Goal: Check status: Check status

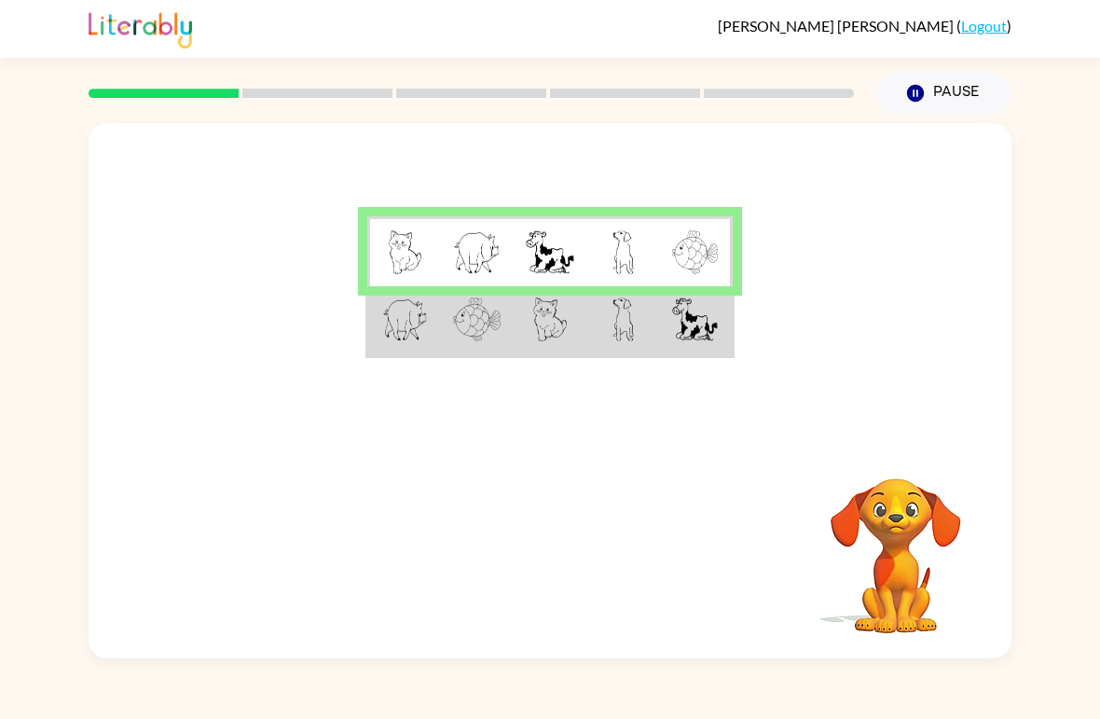
click at [425, 311] on img at bounding box center [405, 319] width 46 height 44
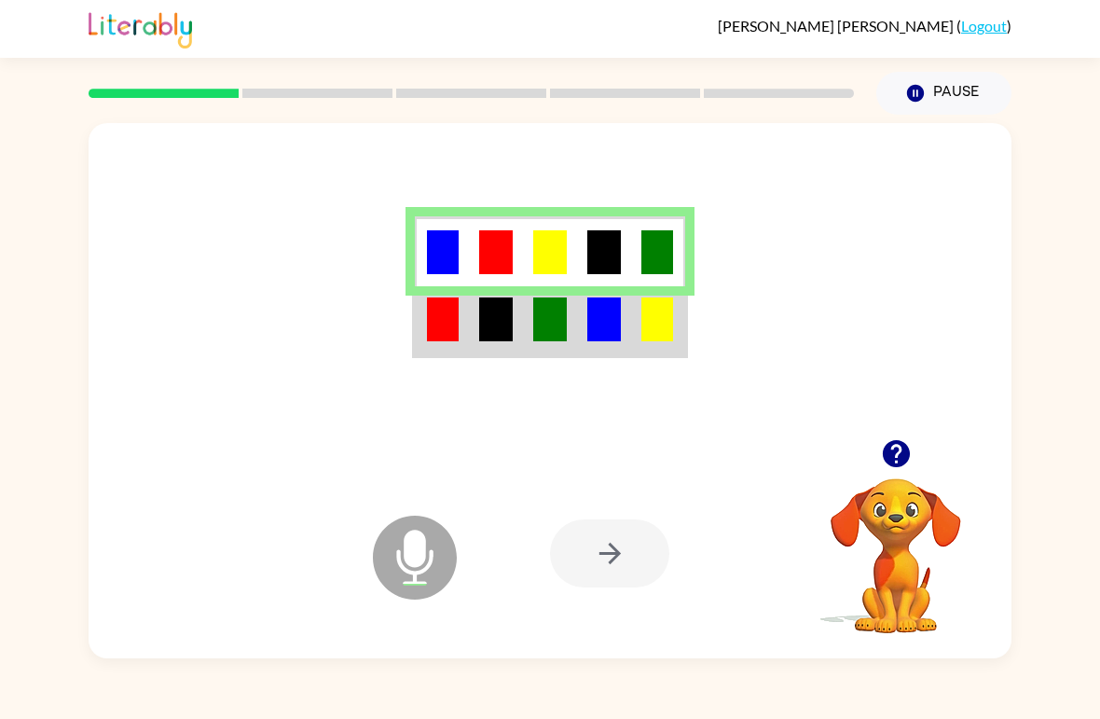
click at [643, 322] on img at bounding box center [658, 319] width 32 height 44
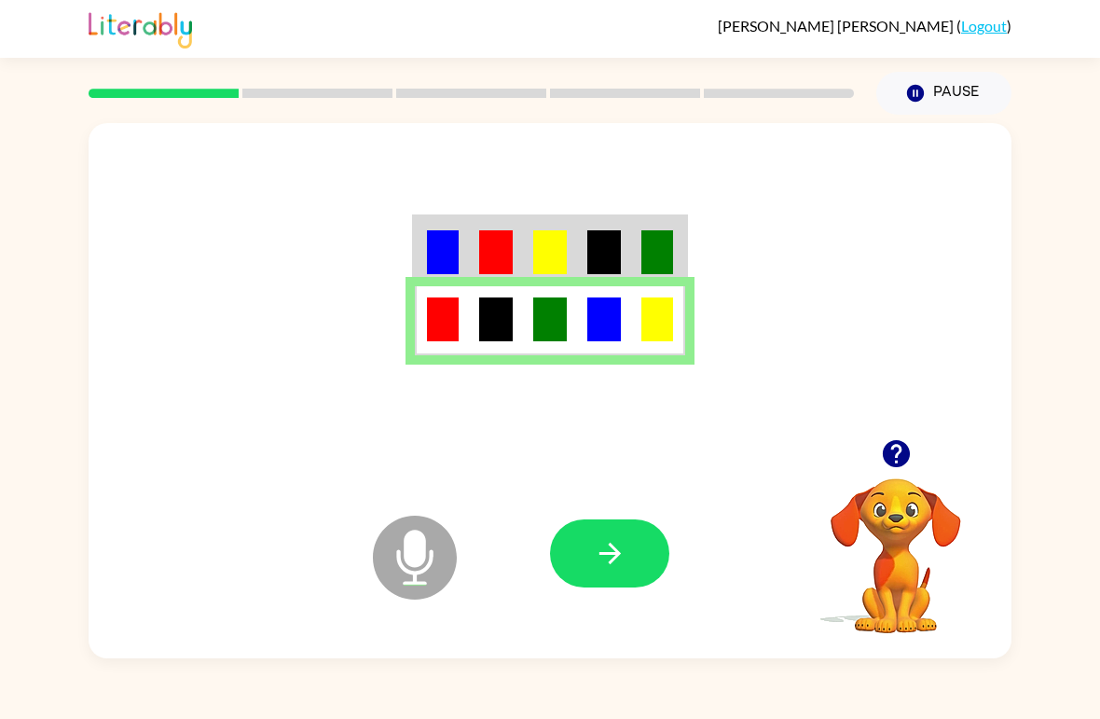
click at [622, 560] on icon "button" at bounding box center [610, 553] width 33 height 33
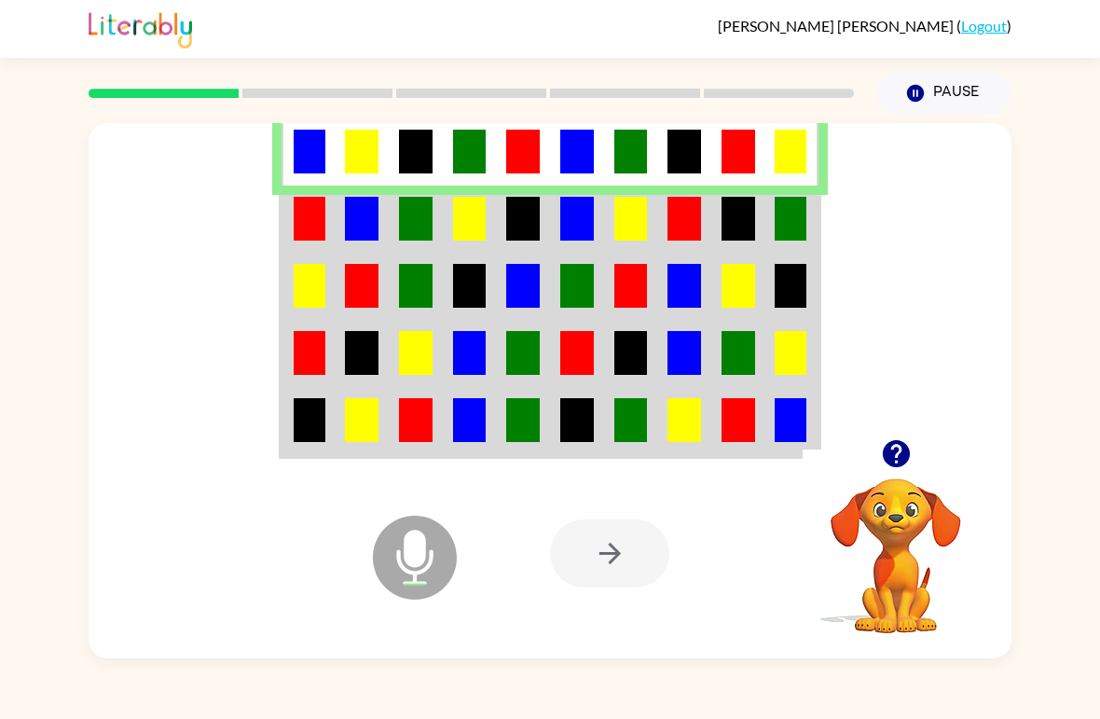
click at [292, 212] on td at bounding box center [309, 219] width 54 height 67
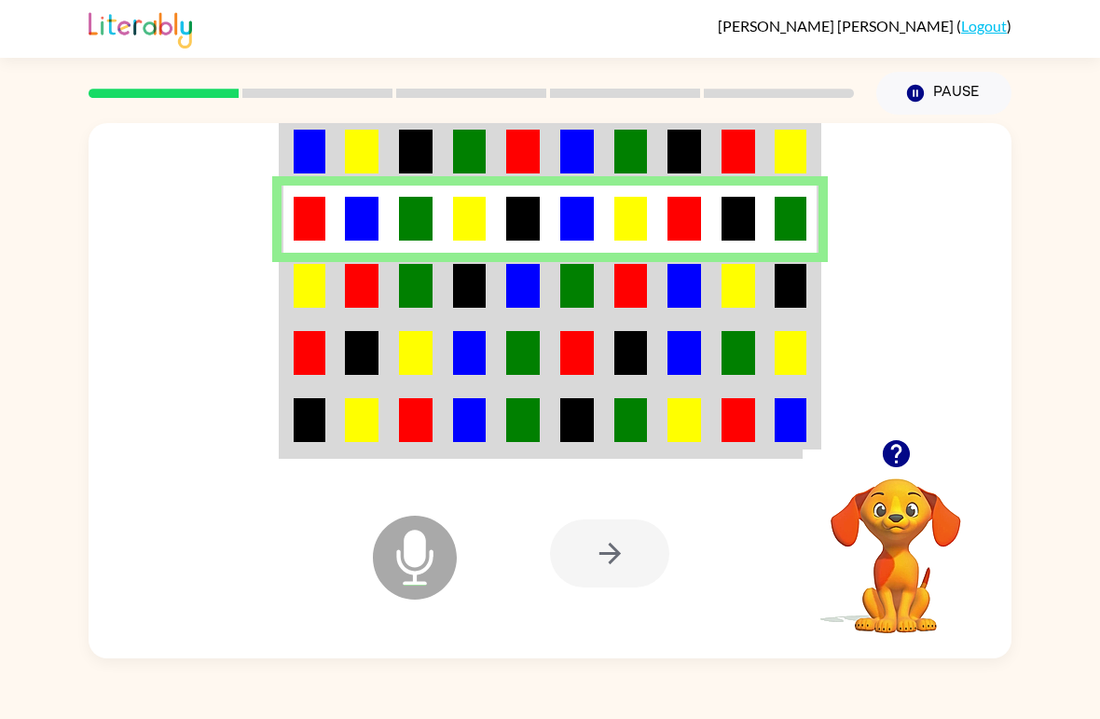
click at [369, 271] on img at bounding box center [362, 286] width 34 height 44
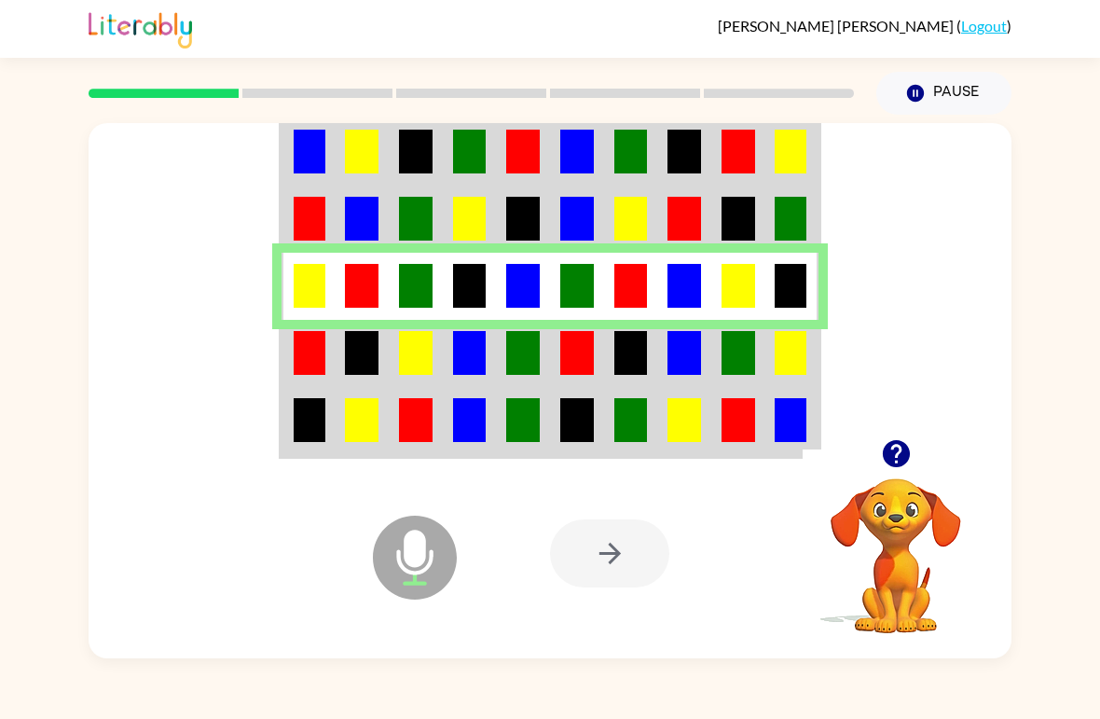
click at [295, 347] on img at bounding box center [310, 353] width 32 height 44
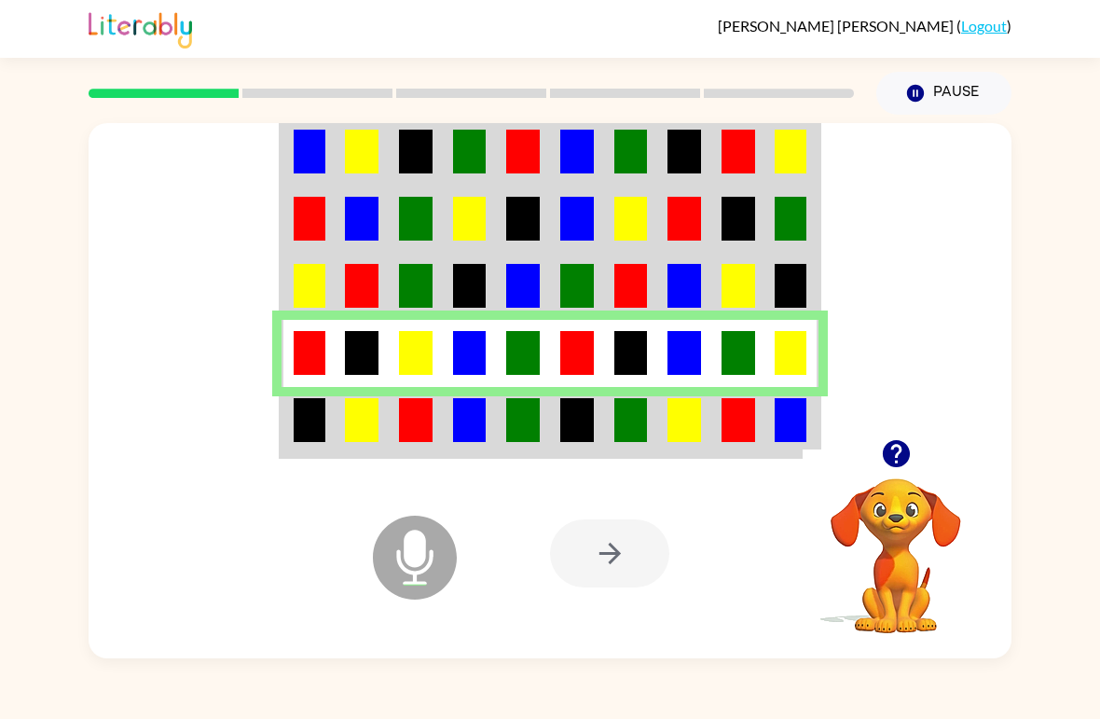
click at [455, 430] on img at bounding box center [470, 420] width 34 height 44
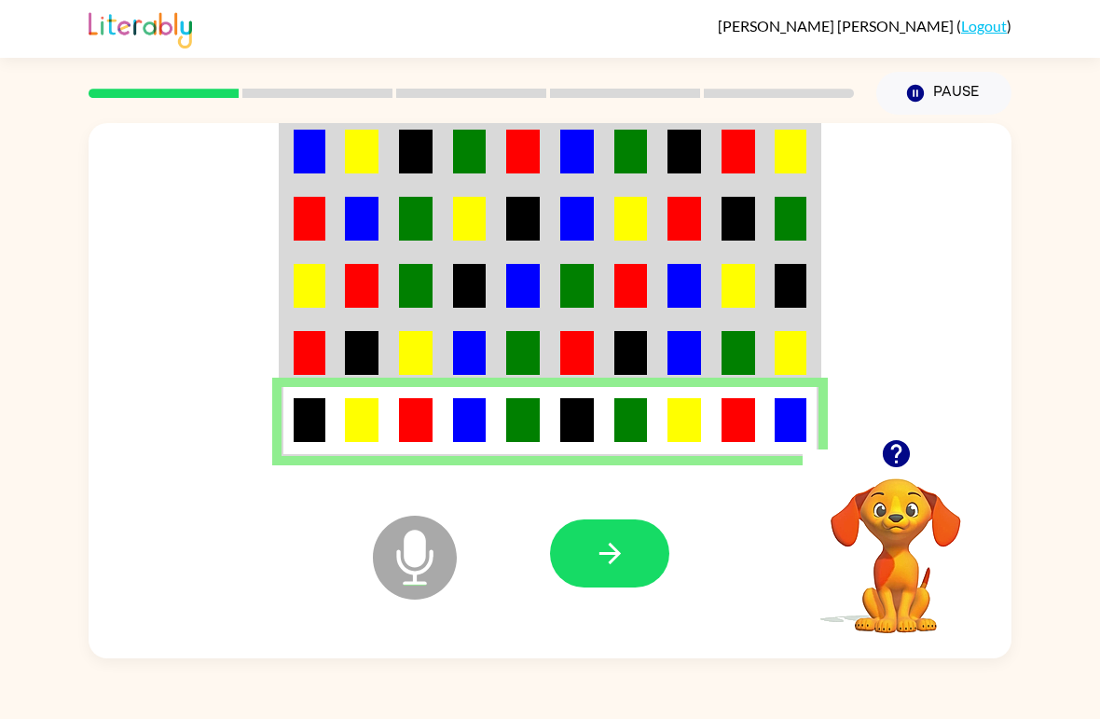
click at [621, 536] on button "button" at bounding box center [609, 553] width 119 height 68
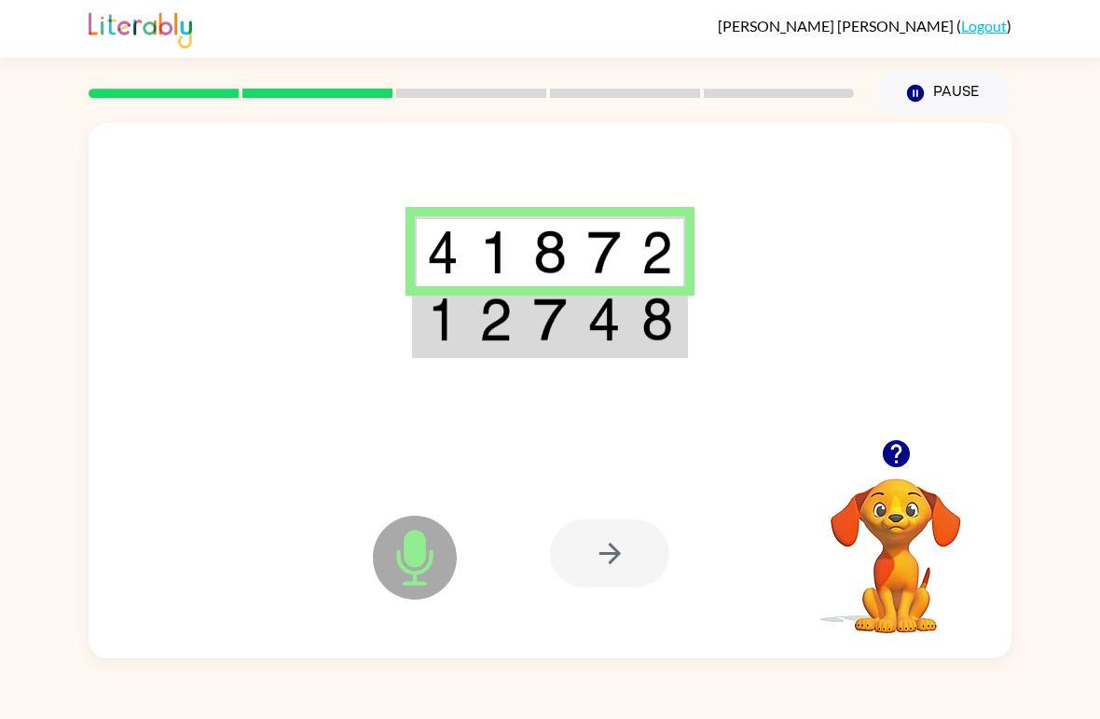
click at [646, 316] on img at bounding box center [658, 319] width 32 height 44
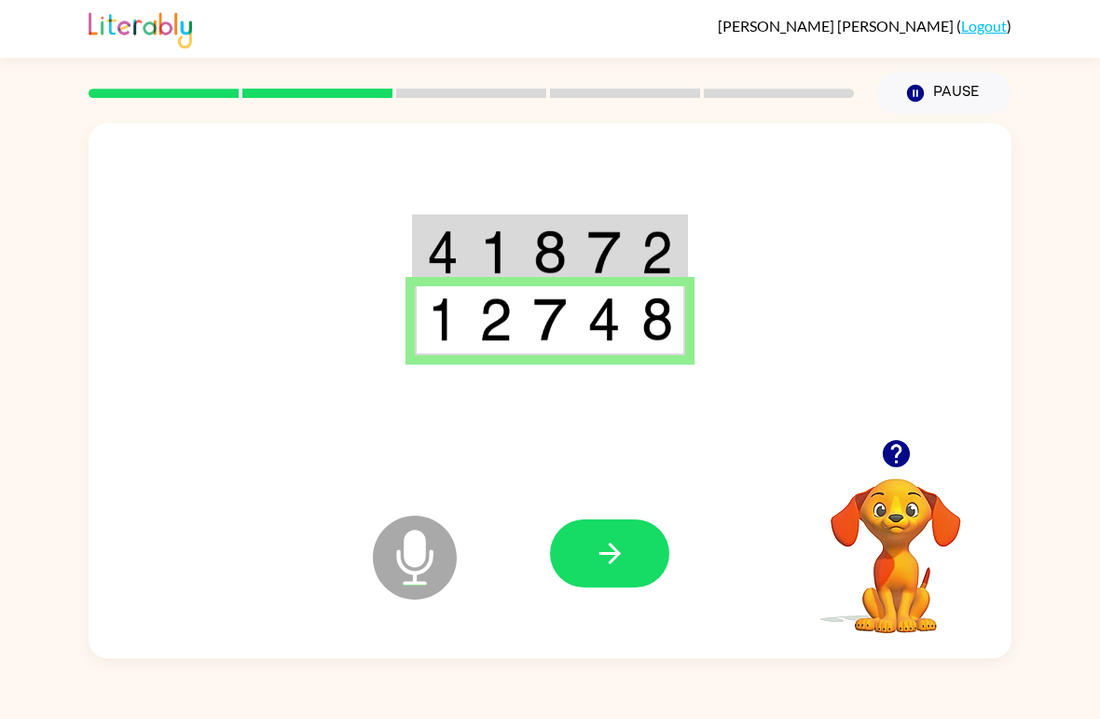
click at [615, 564] on icon "button" at bounding box center [610, 553] width 33 height 33
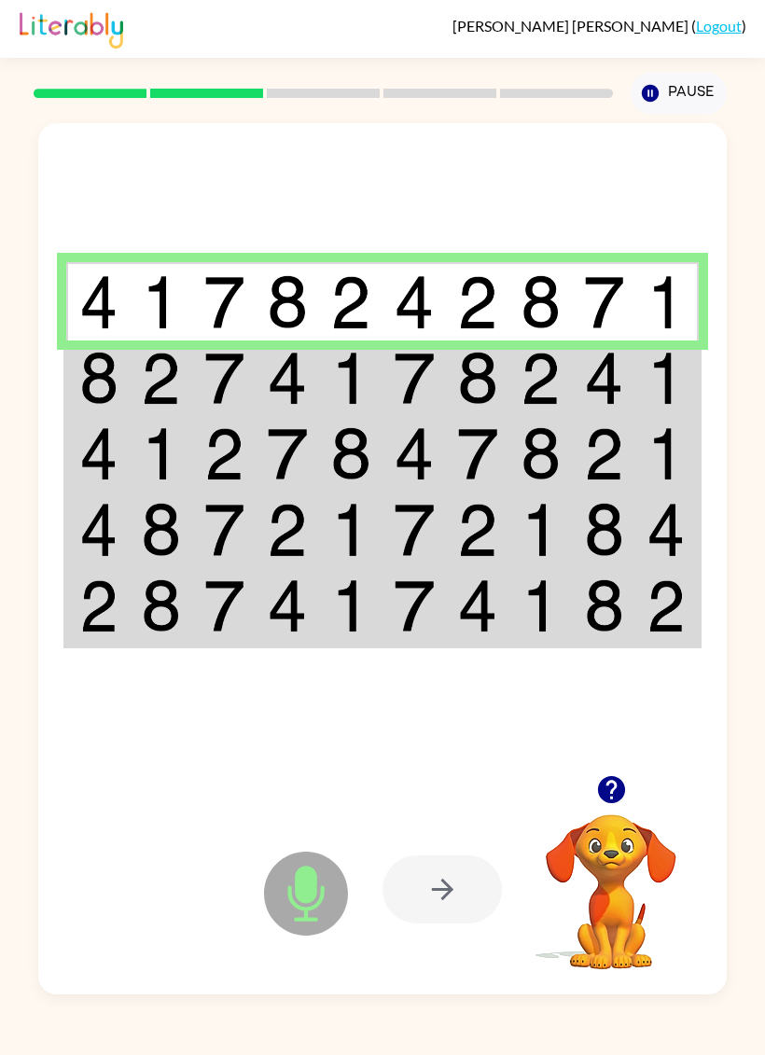
click at [737, 412] on div "Microphone The Microphone is here when it is your turn to talk Your browser mus…" at bounding box center [382, 554] width 765 height 879
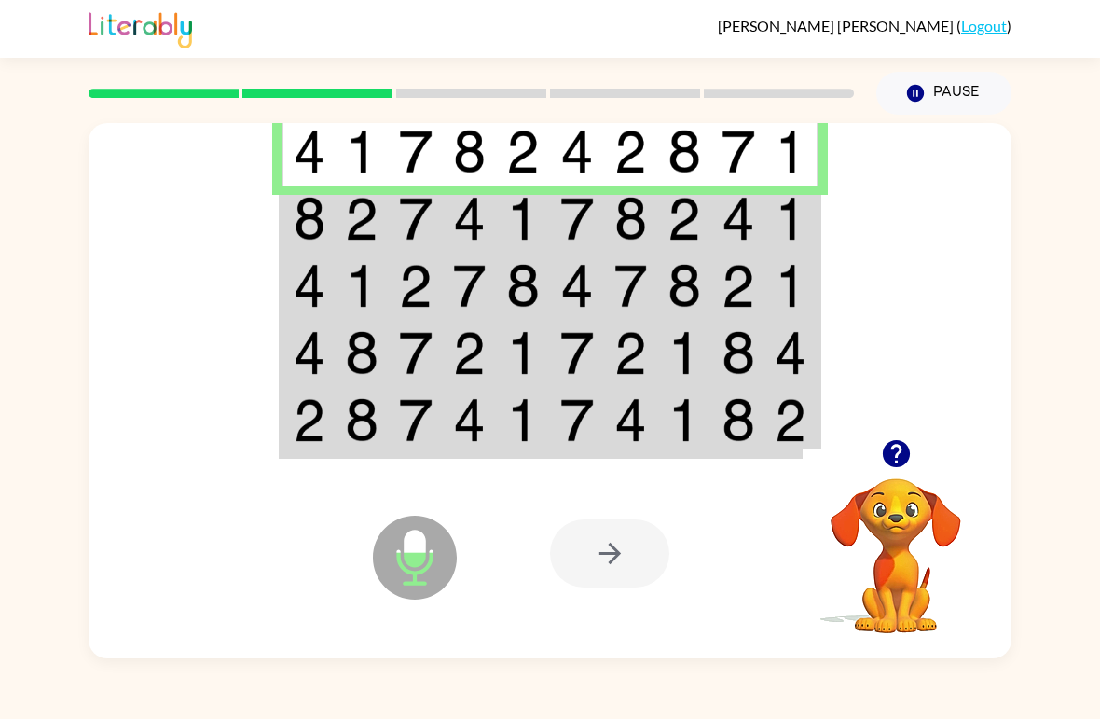
click at [804, 214] on img at bounding box center [791, 219] width 32 height 44
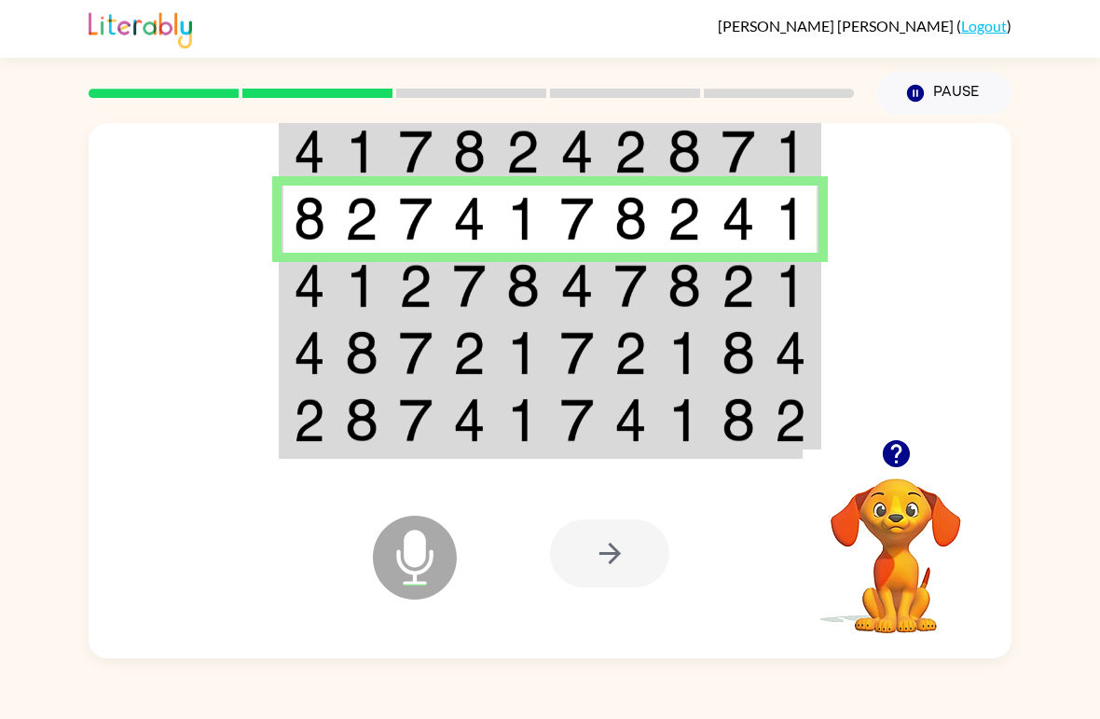
click at [774, 288] on td at bounding box center [793, 286] width 54 height 67
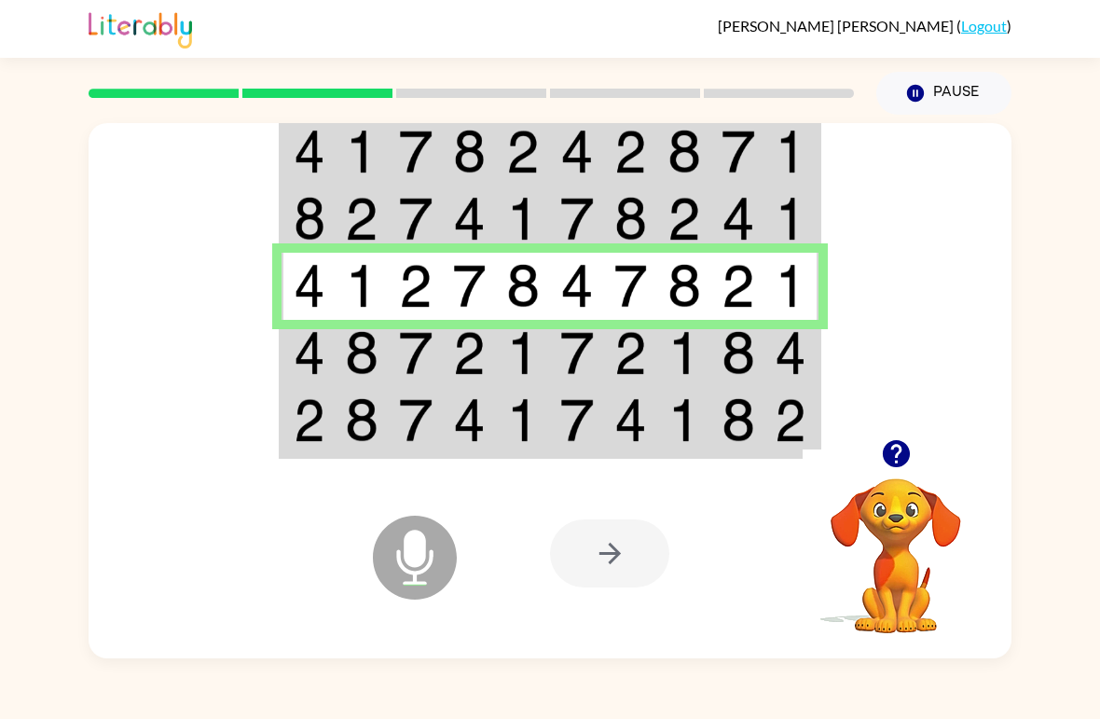
click at [314, 339] on img at bounding box center [310, 353] width 32 height 44
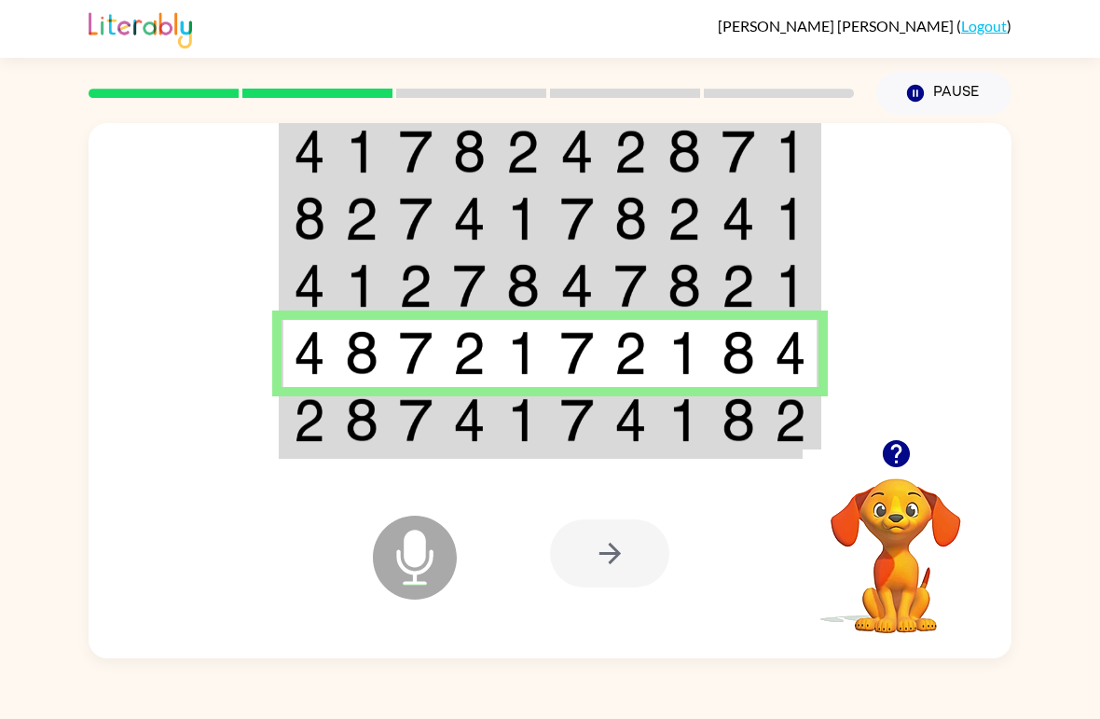
click at [331, 417] on td at bounding box center [309, 422] width 54 height 70
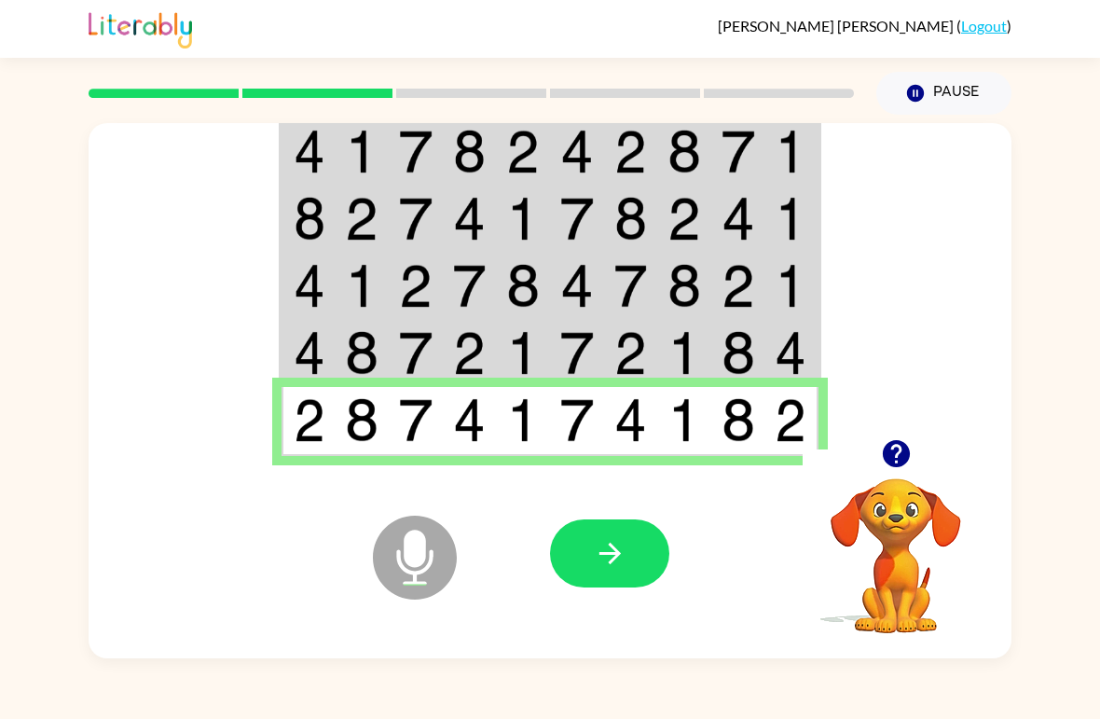
click at [612, 538] on icon "button" at bounding box center [610, 553] width 33 height 33
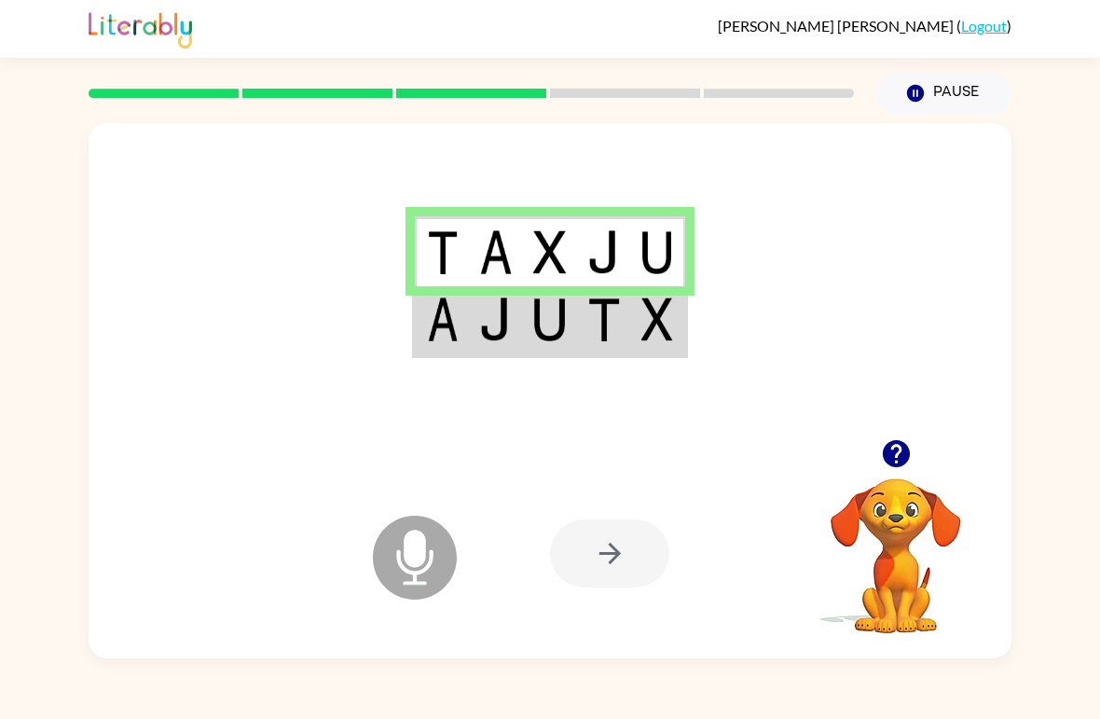
click at [536, 310] on img at bounding box center [550, 319] width 34 height 44
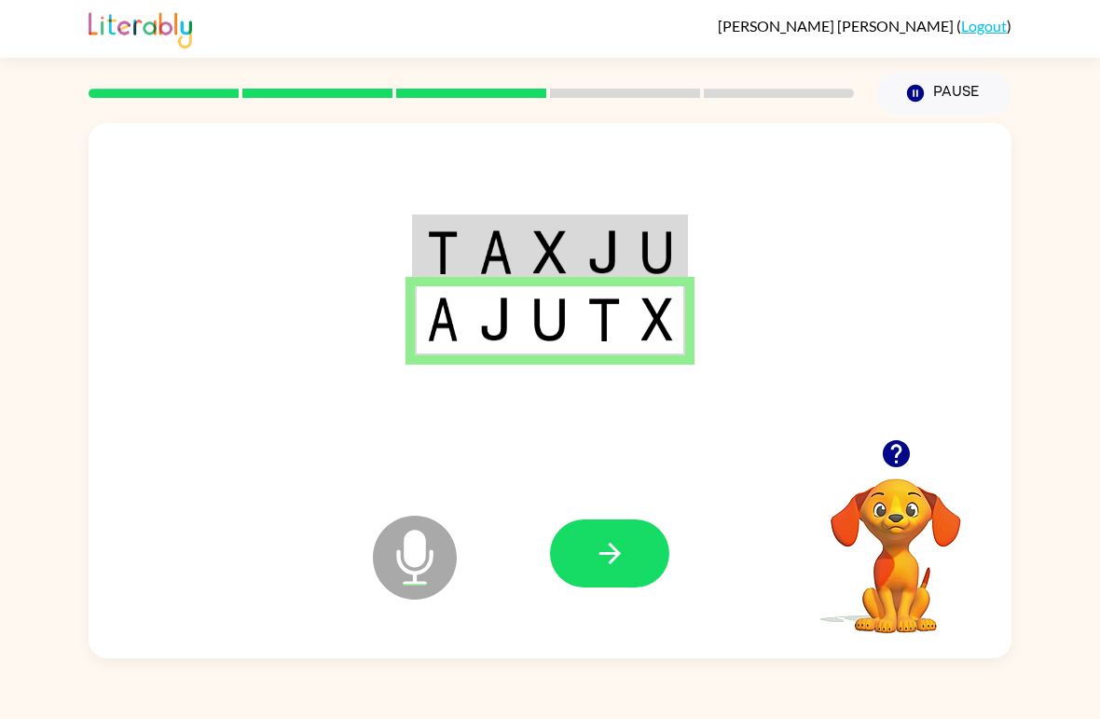
click at [619, 524] on button "button" at bounding box center [609, 553] width 119 height 68
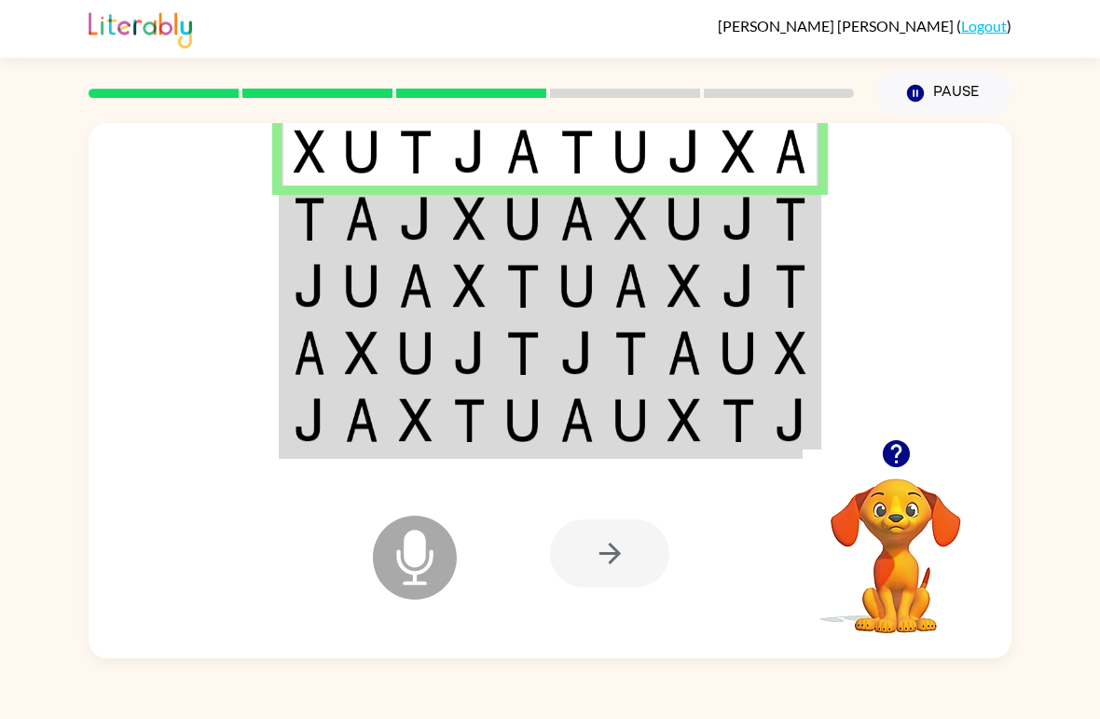
click at [349, 221] on img at bounding box center [362, 219] width 34 height 44
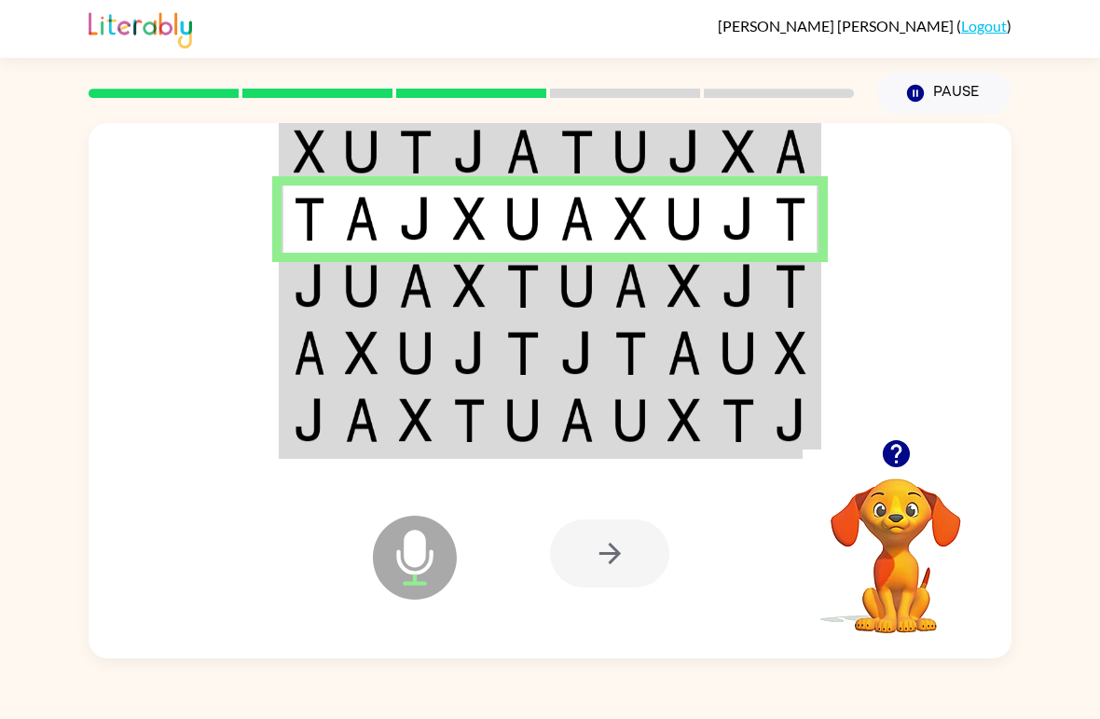
click at [676, 269] on img at bounding box center [685, 286] width 34 height 44
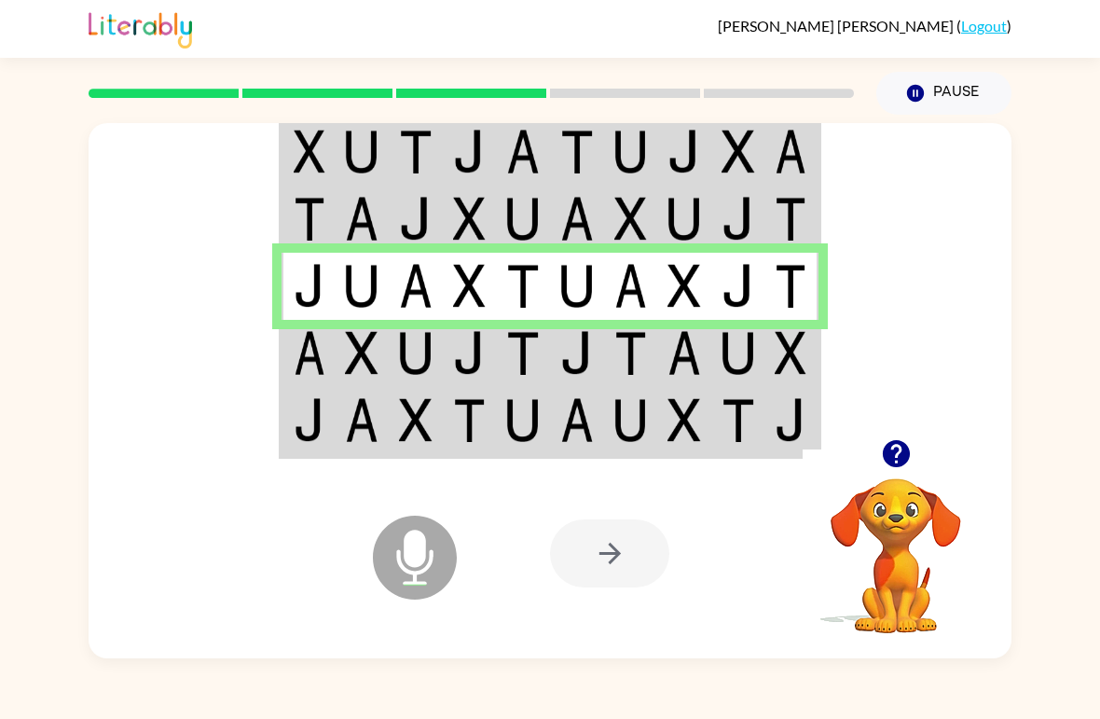
click at [530, 346] on img at bounding box center [523, 353] width 34 height 44
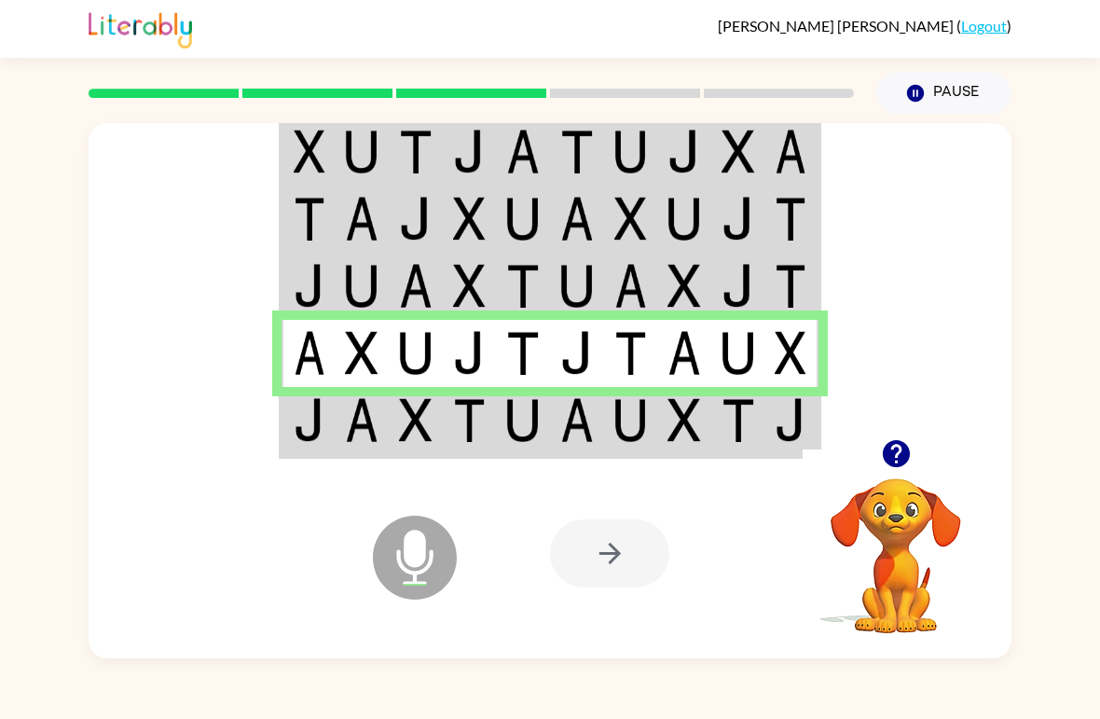
click at [429, 425] on img at bounding box center [416, 420] width 34 height 44
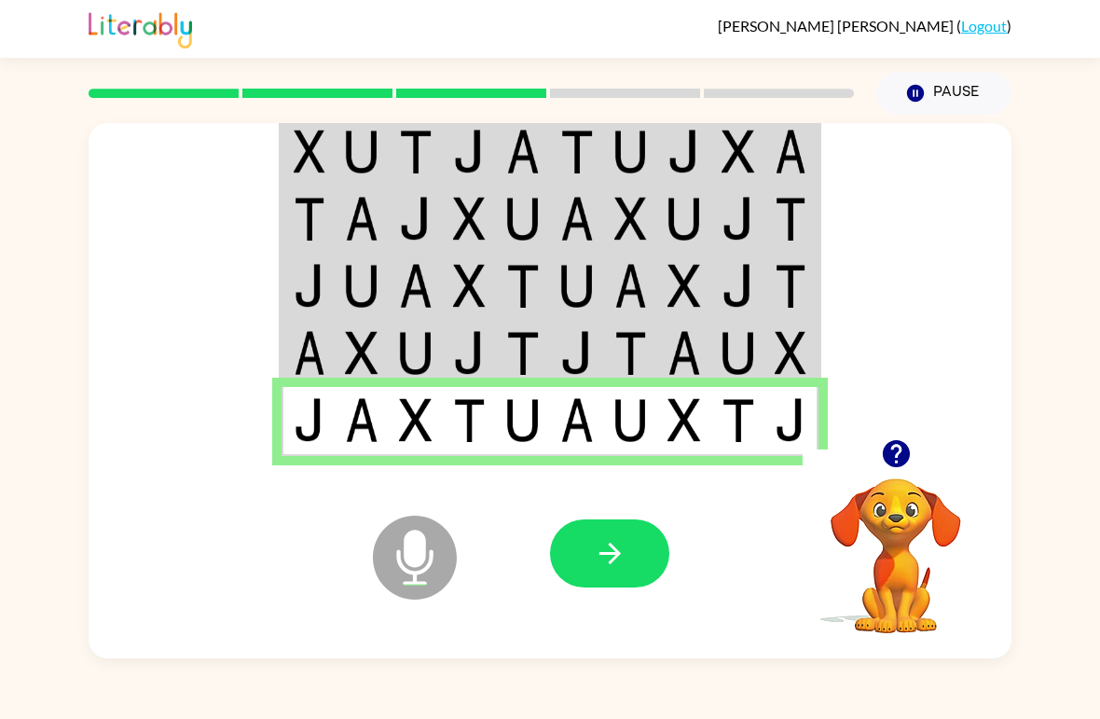
click at [621, 555] on icon "button" at bounding box center [610, 553] width 33 height 33
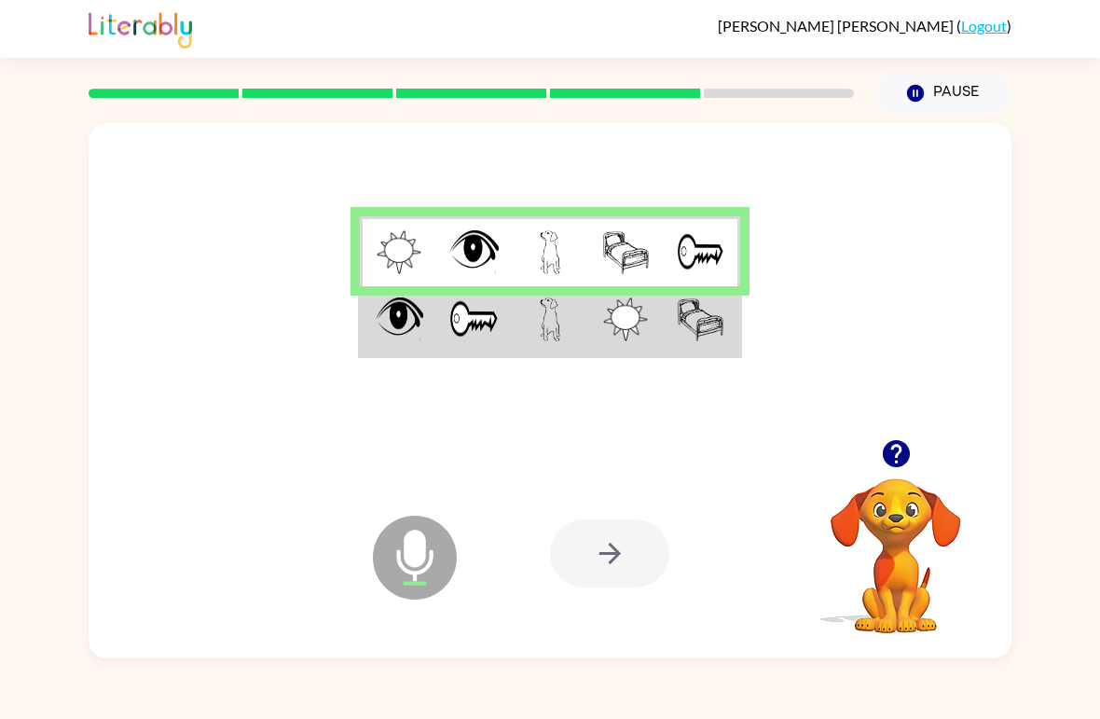
click at [487, 341] on img at bounding box center [474, 319] width 50 height 44
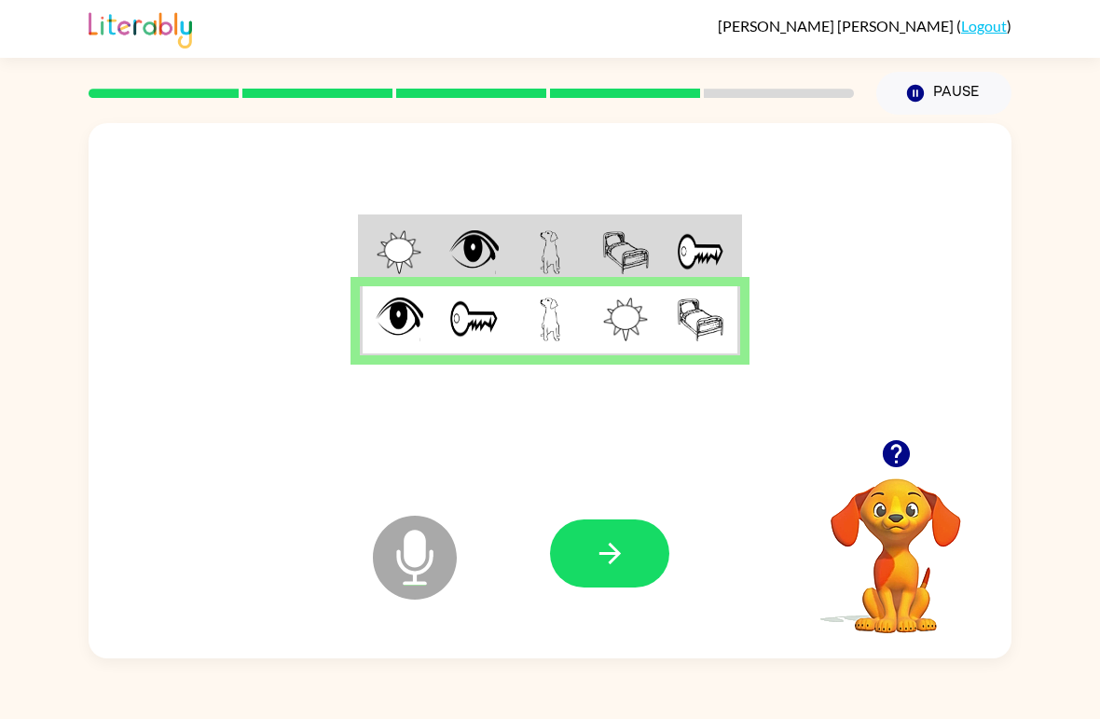
click at [641, 549] on button "button" at bounding box center [609, 553] width 119 height 68
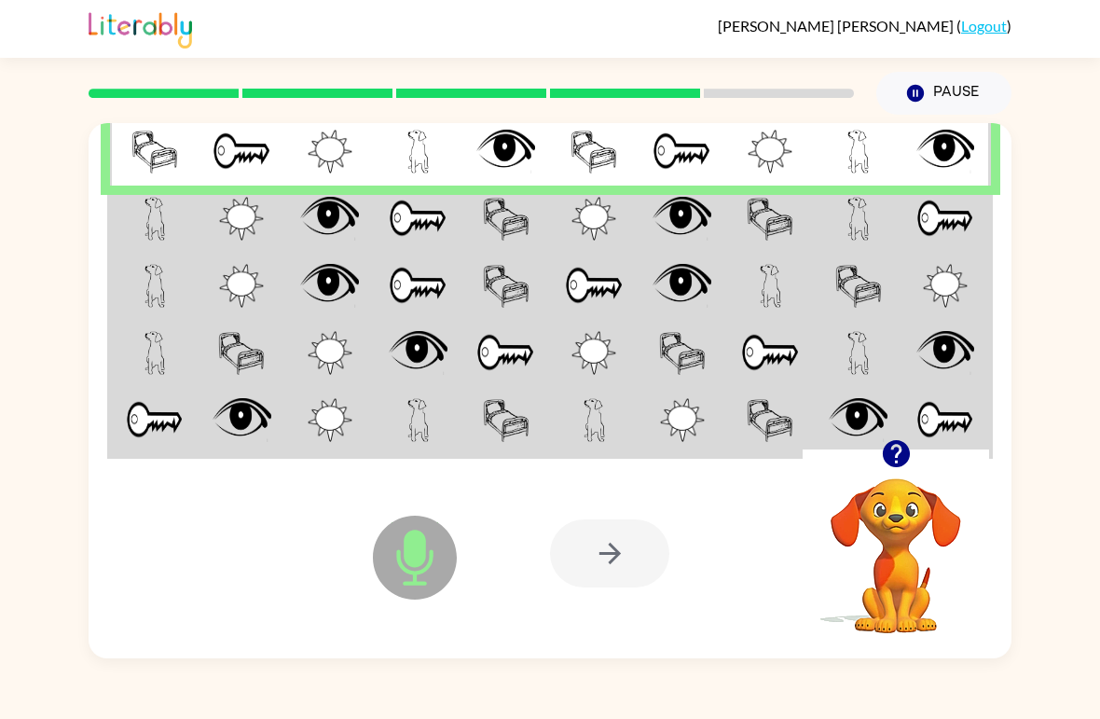
click at [150, 214] on img at bounding box center [155, 219] width 21 height 44
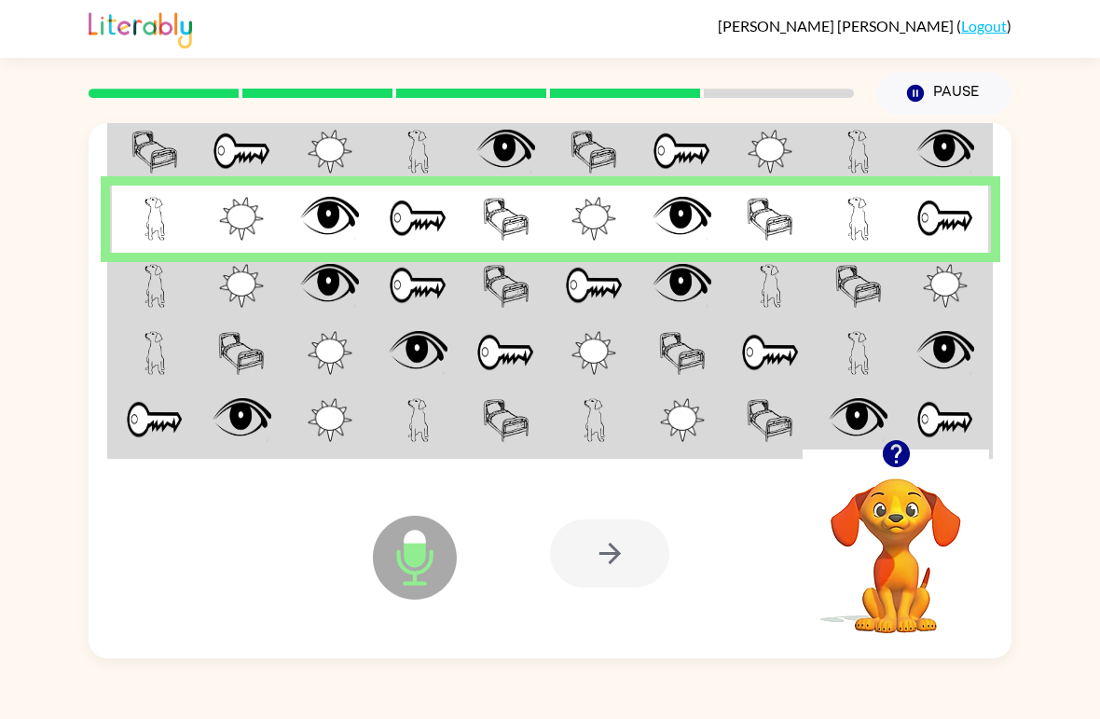
click at [153, 277] on img at bounding box center [155, 286] width 21 height 44
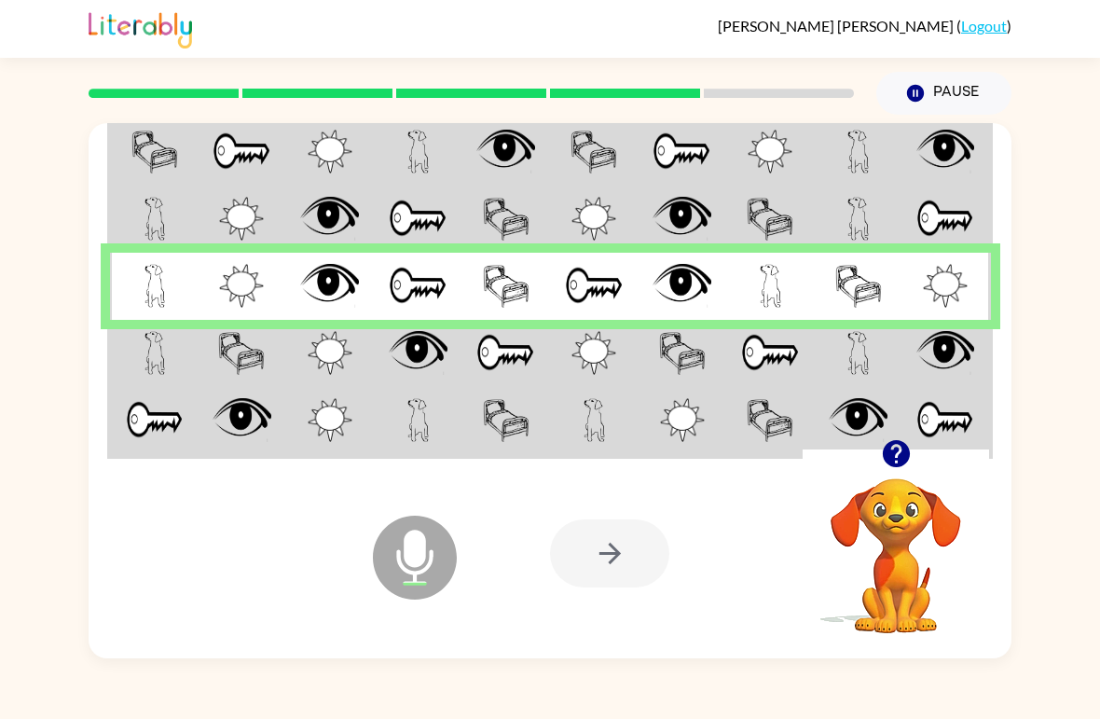
click at [155, 339] on img at bounding box center [155, 353] width 21 height 44
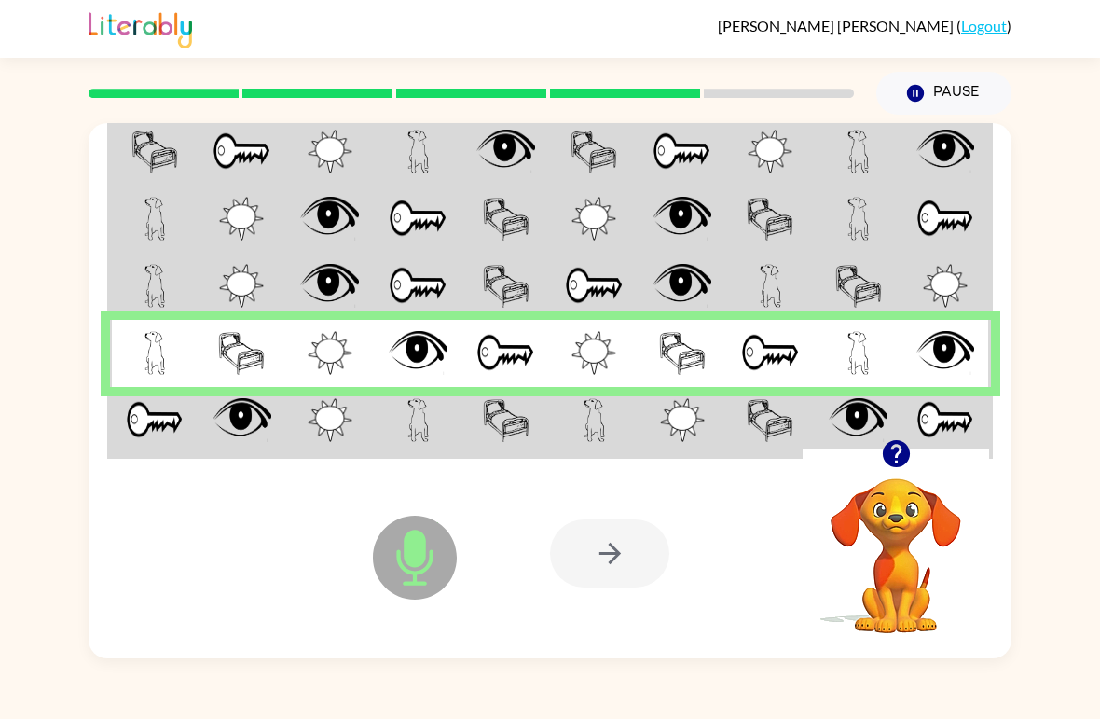
click at [145, 417] on img at bounding box center [155, 420] width 58 height 44
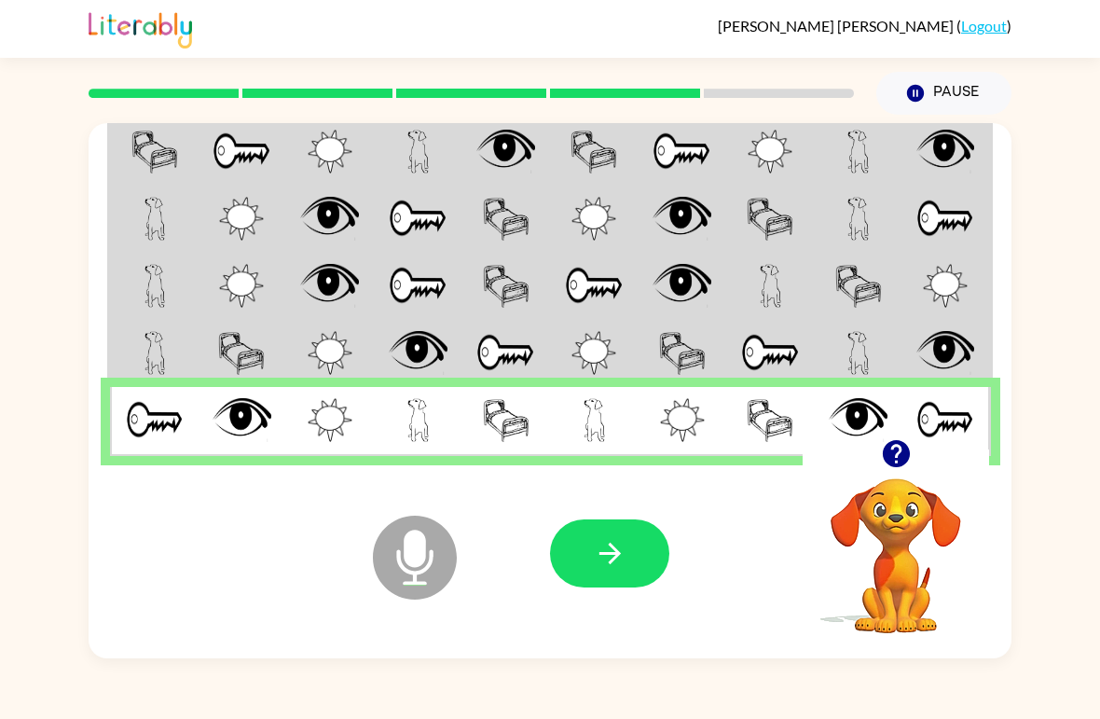
click at [647, 538] on button "button" at bounding box center [609, 553] width 119 height 68
